Goal: Complete application form

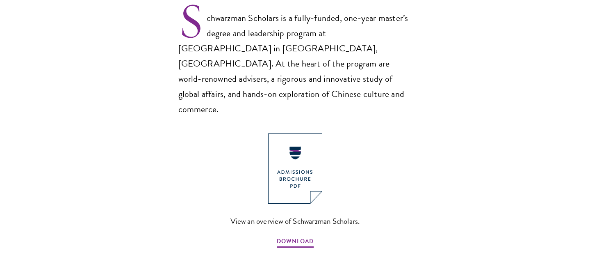
scroll to position [662, 0]
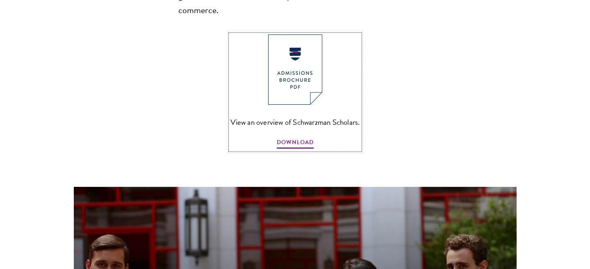
click at [283, 61] on img at bounding box center [295, 69] width 54 height 70
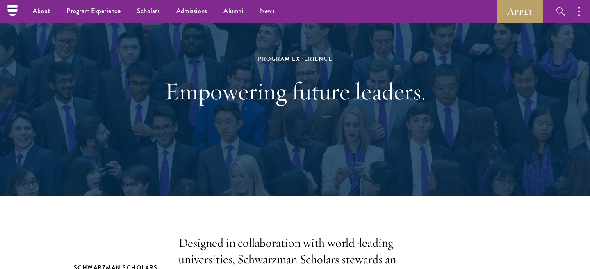
scroll to position [0, 0]
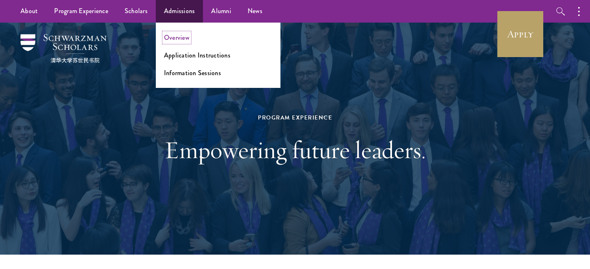
click at [175, 36] on link "Overview" at bounding box center [176, 37] width 25 height 9
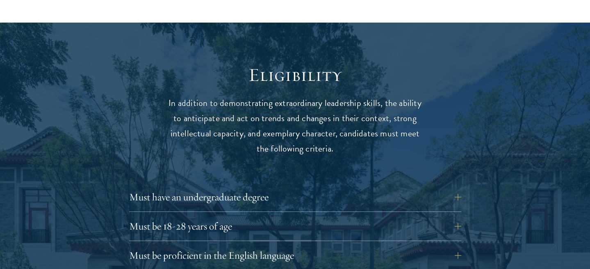
scroll to position [1083, 0]
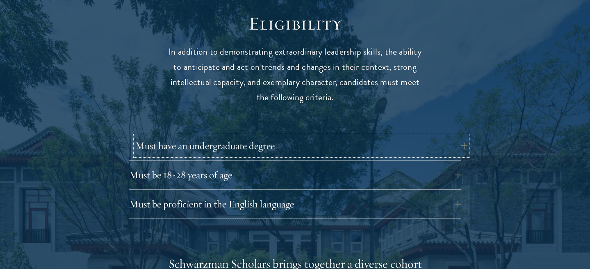
click at [244, 136] on button "Must have an undergraduate degree" at bounding box center [301, 146] width 332 height 20
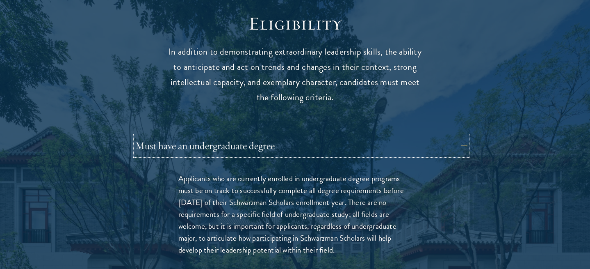
click at [244, 136] on button "Must have an undergraduate degree" at bounding box center [301, 146] width 332 height 20
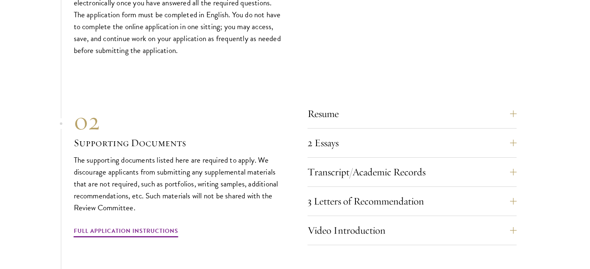
scroll to position [2766, 0]
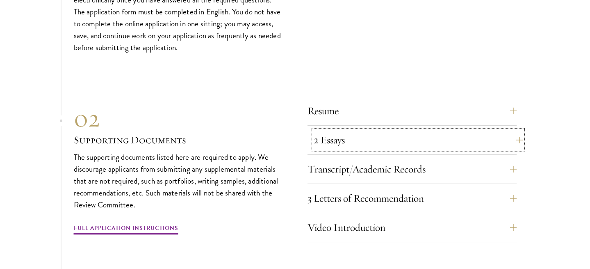
click at [337, 141] on button "2 Essays" at bounding box center [418, 140] width 209 height 20
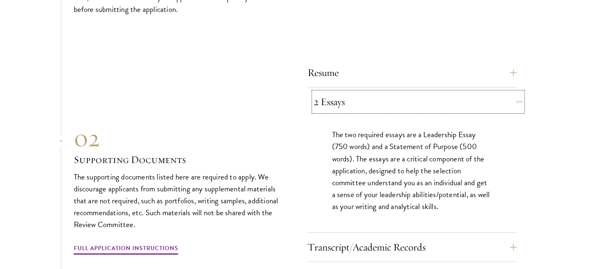
scroll to position [2925, 0]
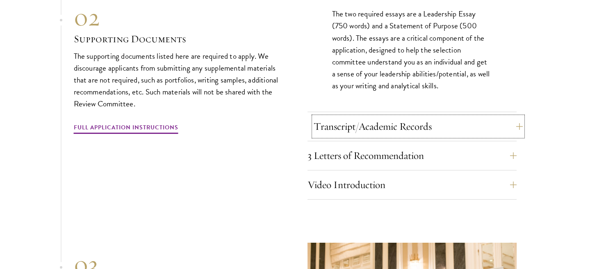
click at [331, 130] on button "Transcript/Academic Records" at bounding box center [418, 126] width 209 height 20
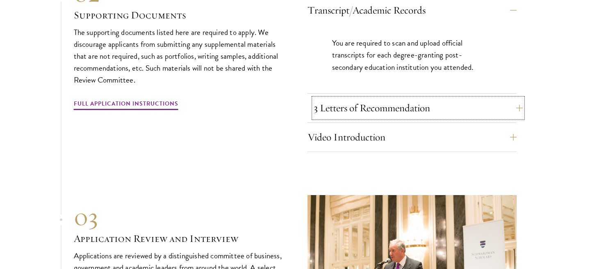
click at [329, 104] on button "3 Letters of Recommendation" at bounding box center [418, 108] width 209 height 20
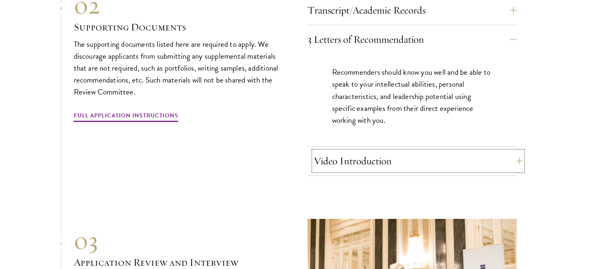
click at [346, 151] on button "Video Introduction" at bounding box center [418, 161] width 209 height 20
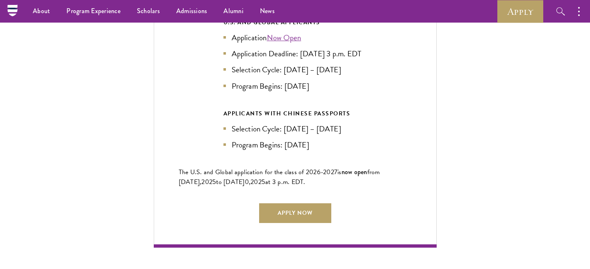
scroll to position [1880, 0]
click at [308, 212] on link "Apply Now" at bounding box center [295, 213] width 72 height 20
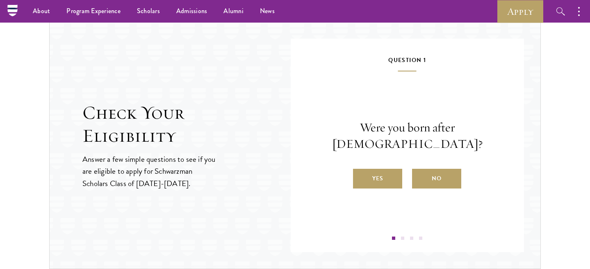
scroll to position [842, 0]
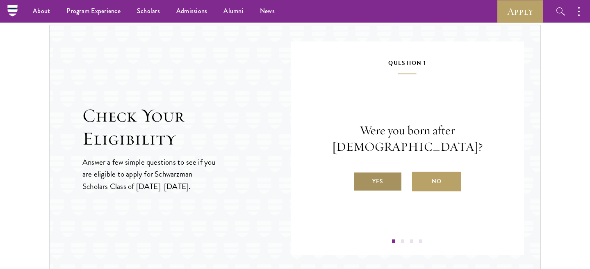
click at [379, 171] on label "Yes" at bounding box center [377, 181] width 49 height 20
click at [360, 172] on input "Yes" at bounding box center [356, 175] width 7 height 7
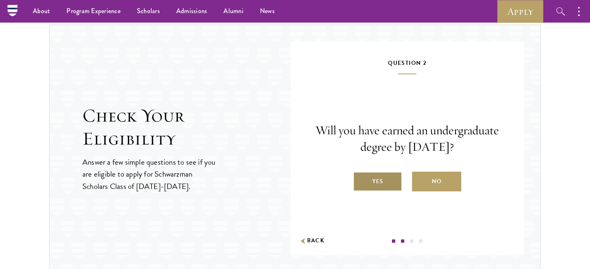
click at [376, 191] on label "Yes" at bounding box center [377, 181] width 49 height 20
click at [360, 180] on input "Yes" at bounding box center [356, 175] width 7 height 7
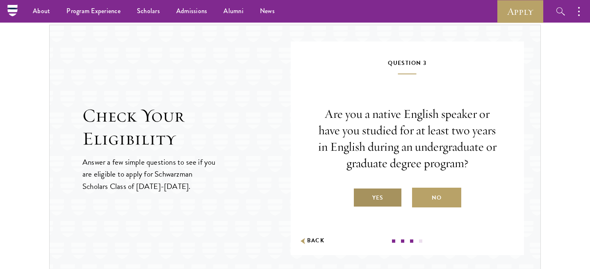
click at [377, 194] on label "Yes" at bounding box center [377, 197] width 49 height 20
click at [360, 194] on input "Yes" at bounding box center [356, 192] width 7 height 7
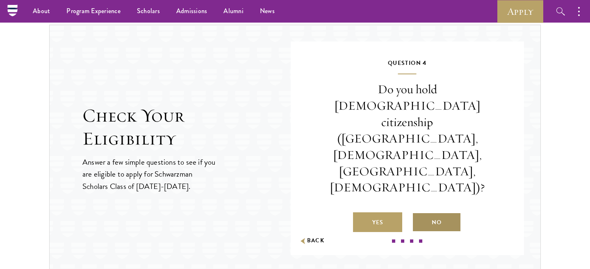
click at [435, 212] on label "No" at bounding box center [436, 222] width 49 height 20
click at [419, 213] on input "No" at bounding box center [415, 216] width 7 height 7
